Goal: Task Accomplishment & Management: Use online tool/utility

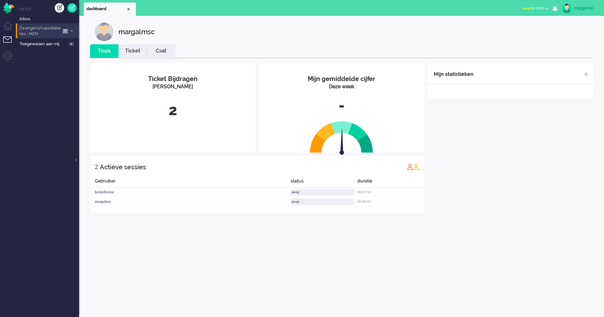
click at [26, 27] on span "Zwangerschapsdiabetes - MZH" at bounding box center [39, 31] width 42 height 12
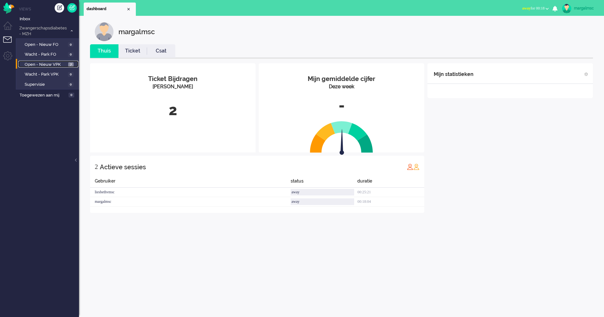
click at [44, 63] on span "Open - Nieuw VPK" at bounding box center [46, 65] width 42 height 6
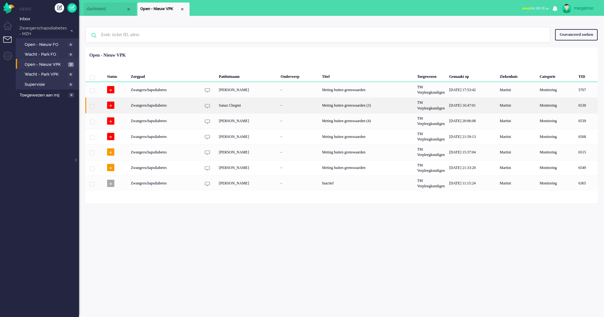
click at [250, 108] on div "Sanaz Chegini" at bounding box center [248, 104] width 62 height 15
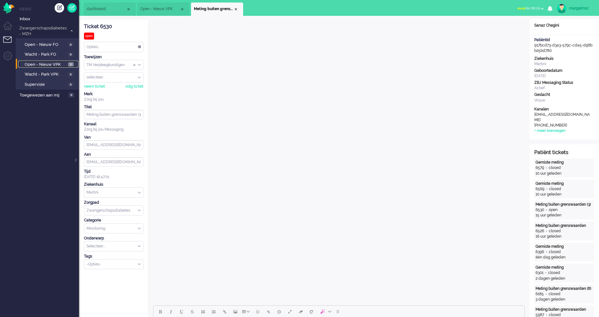
click at [57, 63] on span "Open - Nieuw VPK" at bounding box center [46, 65] width 42 height 6
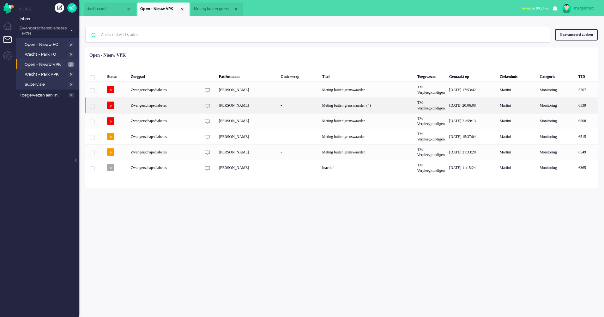
click at [269, 103] on div "[PERSON_NAME]" at bounding box center [248, 104] width 62 height 15
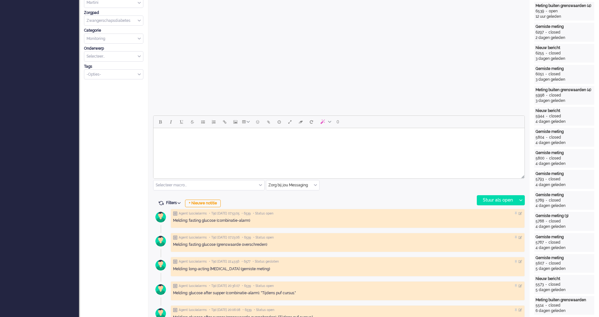
scroll to position [32, 0]
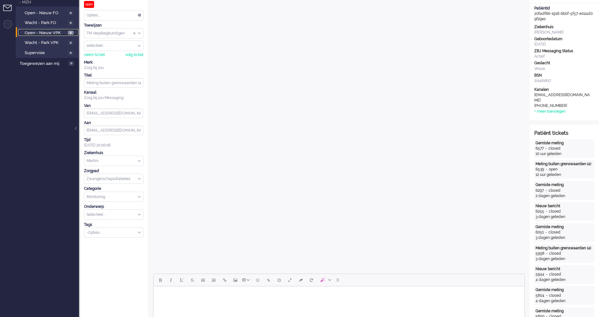
click at [58, 33] on span "Open - Nieuw VPK" at bounding box center [46, 33] width 42 height 6
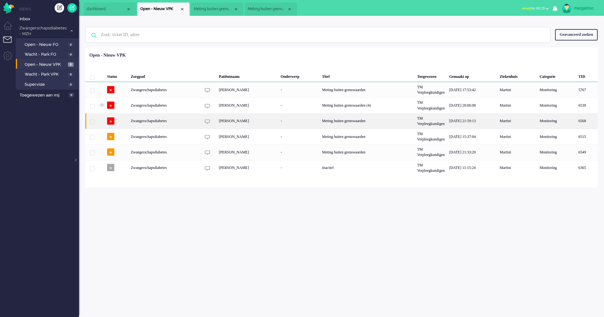
click at [229, 119] on div "[PERSON_NAME]" at bounding box center [248, 120] width 62 height 15
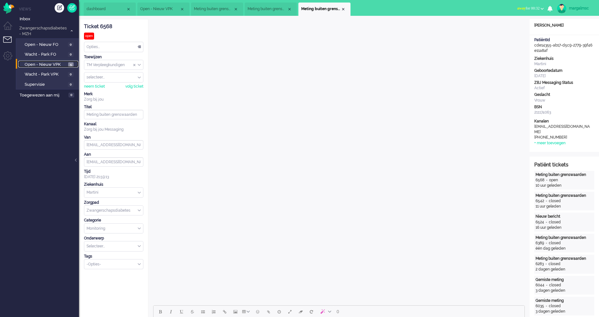
click at [53, 65] on span "Open - Nieuw VPK" at bounding box center [46, 65] width 42 height 6
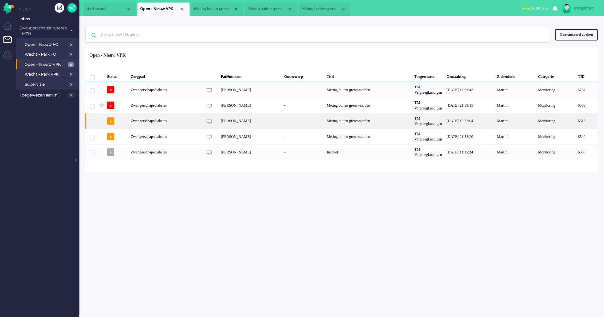
click at [299, 123] on div "-" at bounding box center [303, 120] width 43 height 15
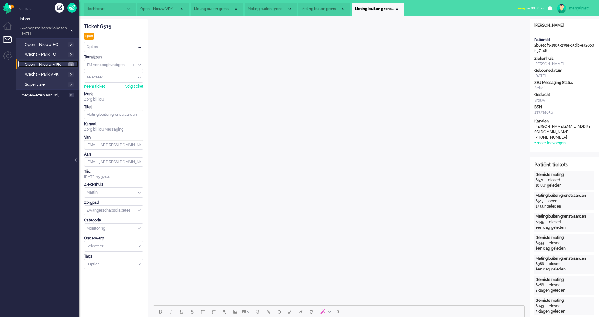
click at [47, 63] on span "Open - Nieuw VPK" at bounding box center [46, 65] width 42 height 6
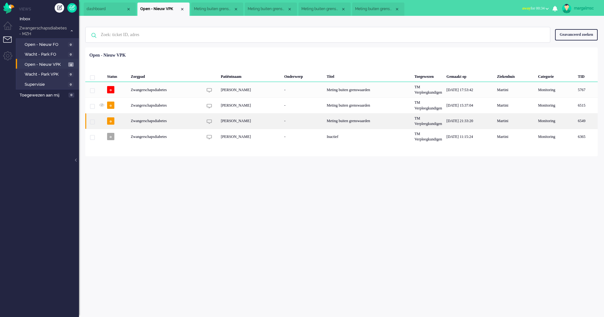
click at [260, 123] on div "[PERSON_NAME]" at bounding box center [251, 120] width 64 height 15
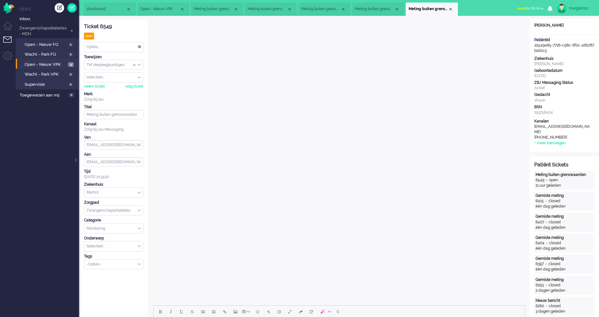
scroll to position [32, 0]
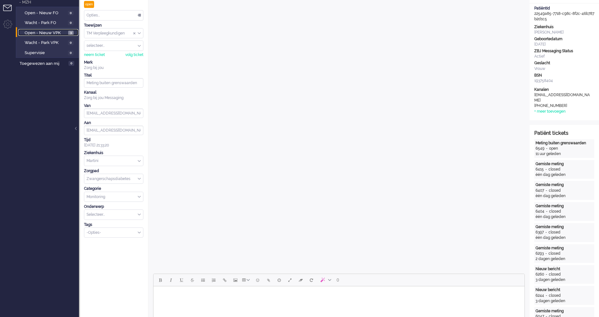
click at [42, 30] on span "Open - Nieuw VPK" at bounding box center [46, 33] width 42 height 6
